Goal: Task Accomplishment & Management: Use online tool/utility

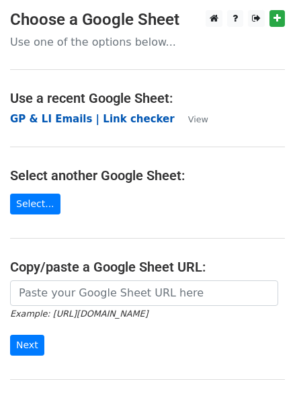
click at [105, 123] on strong "GP & LI Emails | Link checker" at bounding box center [92, 119] width 165 height 12
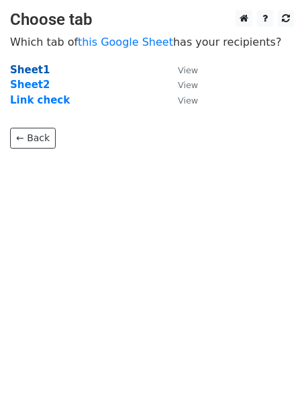
click at [36, 72] on strong "Sheet1" at bounding box center [30, 70] width 40 height 12
